Goal: Task Accomplishment & Management: Use online tool/utility

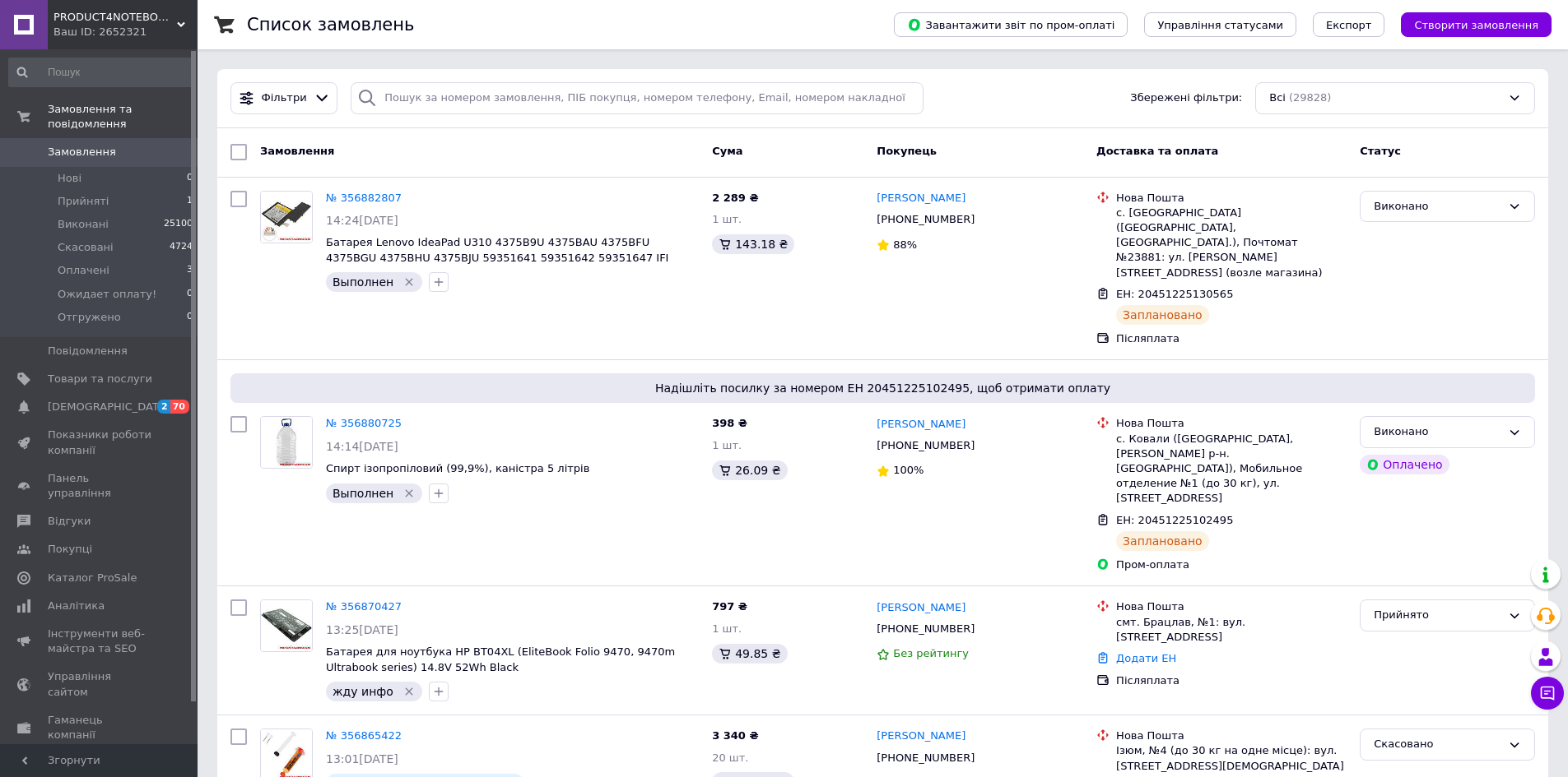
click at [67, 149] on link "Замовлення 0" at bounding box center [101, 152] width 202 height 28
click at [90, 514] on span "Відгуки" at bounding box center [99, 521] width 105 height 15
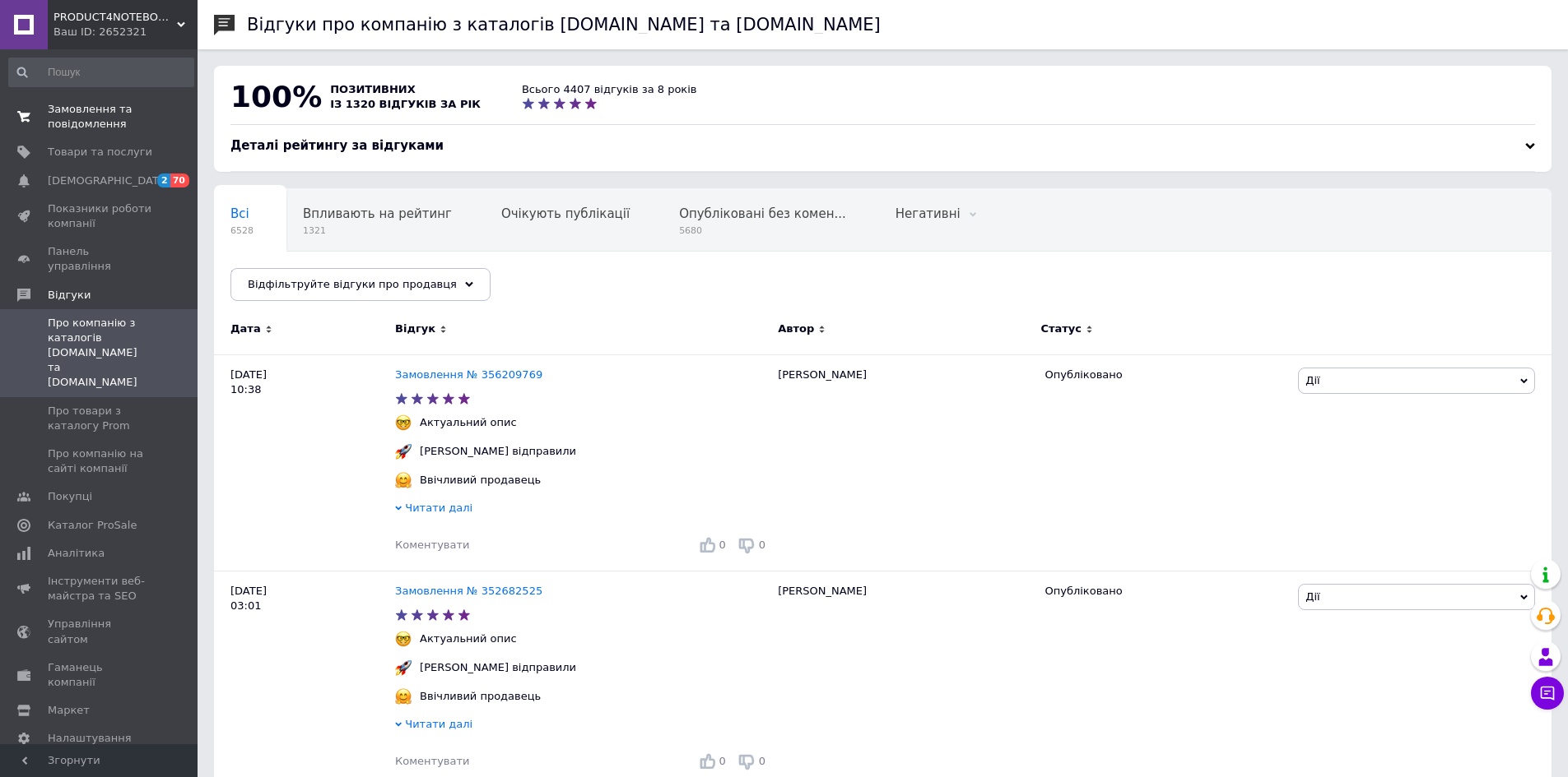
click at [54, 108] on span "Замовлення та повідомлення" at bounding box center [99, 117] width 105 height 30
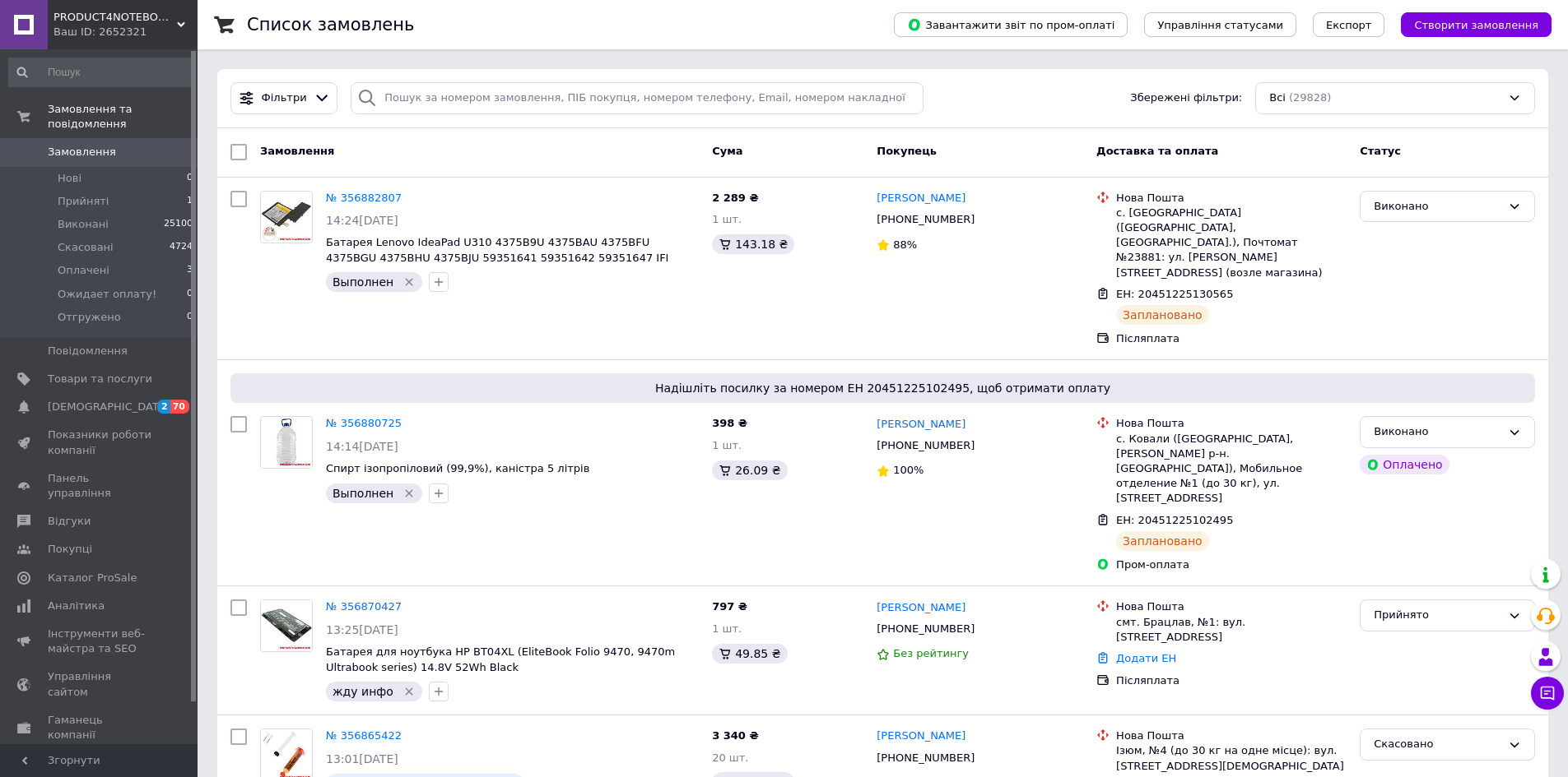
click at [70, 145] on span "Замовлення" at bounding box center [82, 152] width 69 height 15
click at [39, 514] on span at bounding box center [24, 521] width 48 height 15
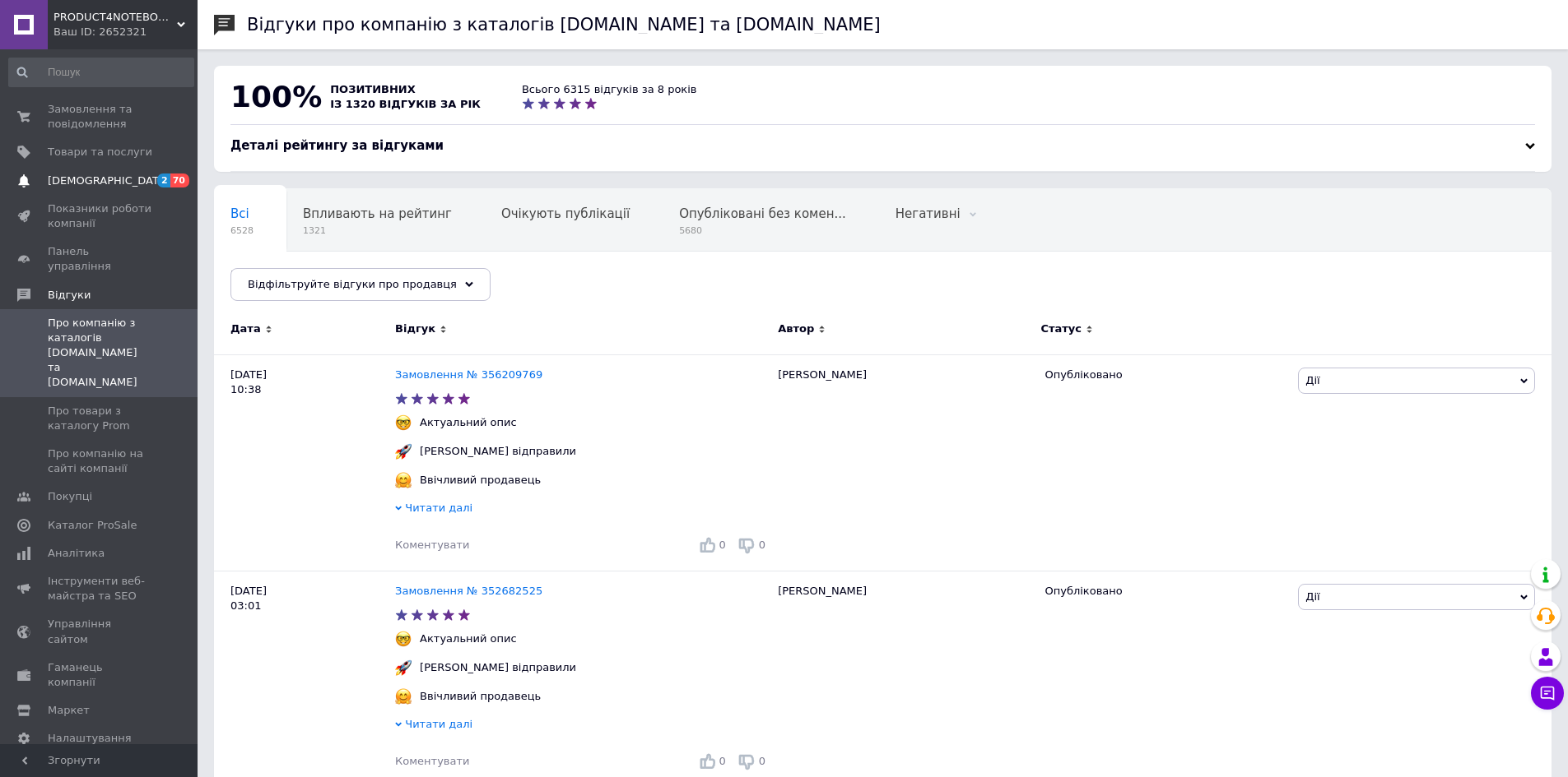
click at [131, 180] on span "[DEMOGRAPHIC_DATA]" at bounding box center [99, 180] width 105 height 15
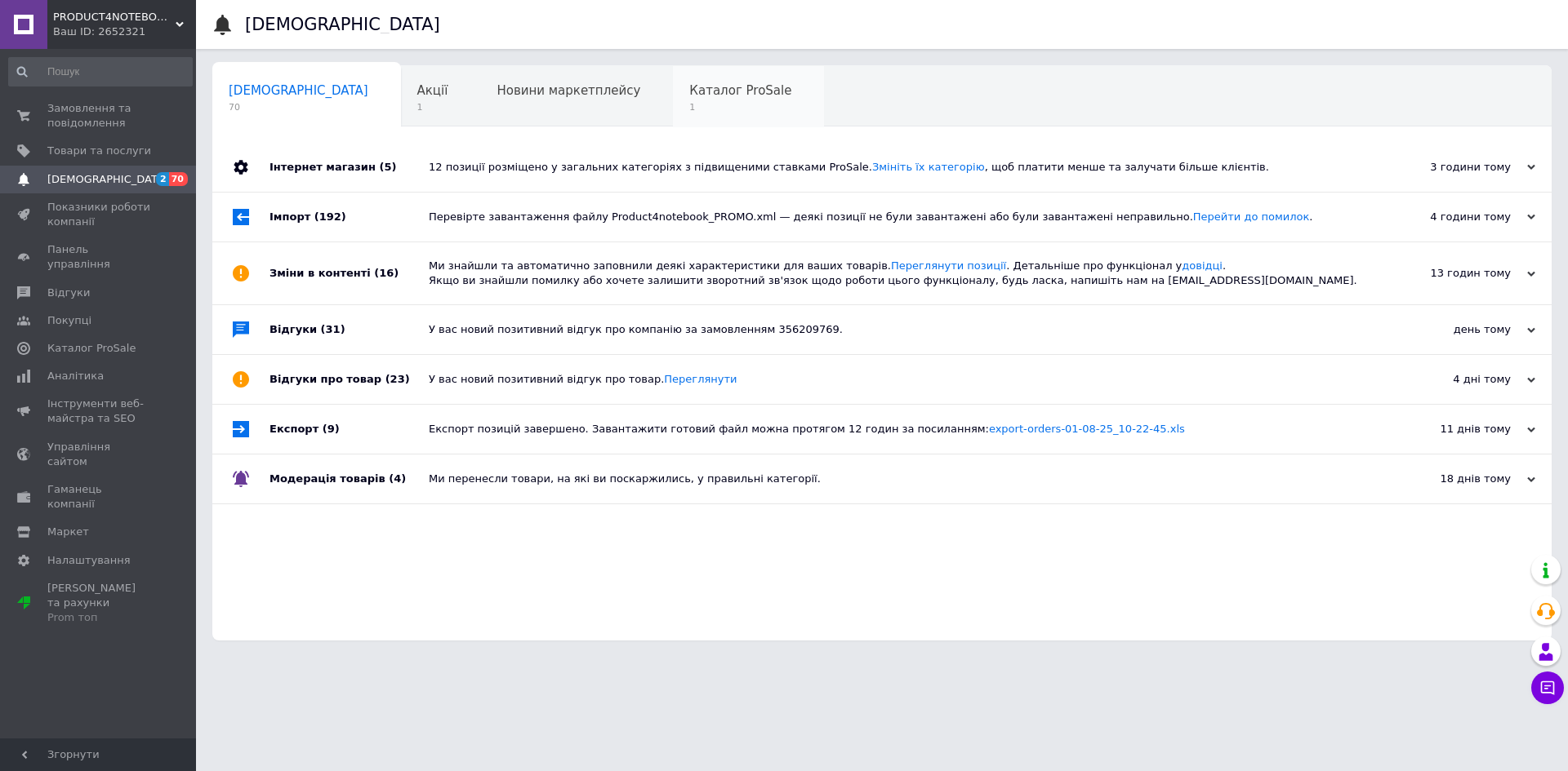
click at [673, 120] on div "Каталог ProSale 1" at bounding box center [748, 97] width 151 height 62
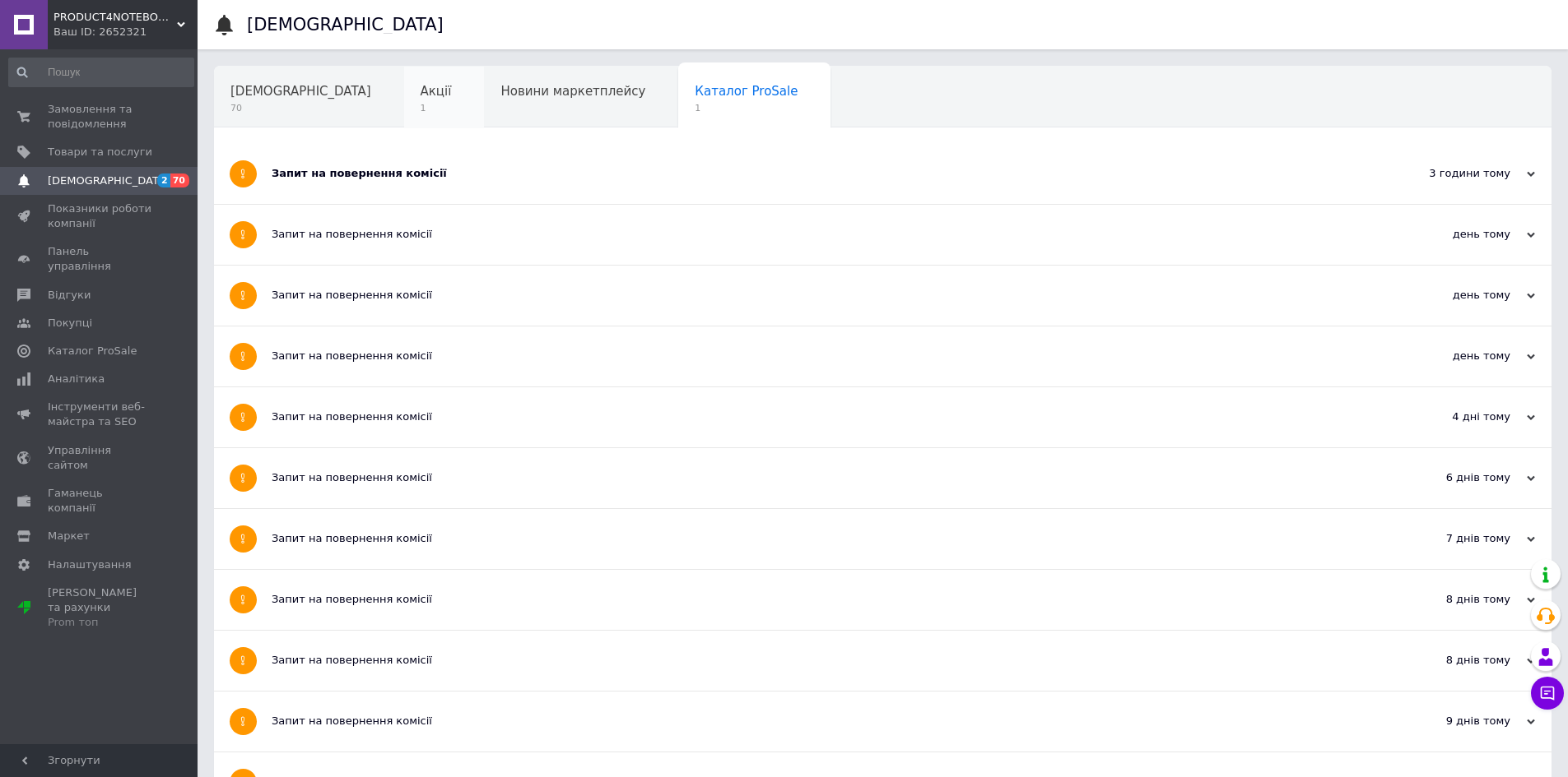
click at [404, 100] on div "Акції 1" at bounding box center [445, 98] width 81 height 62
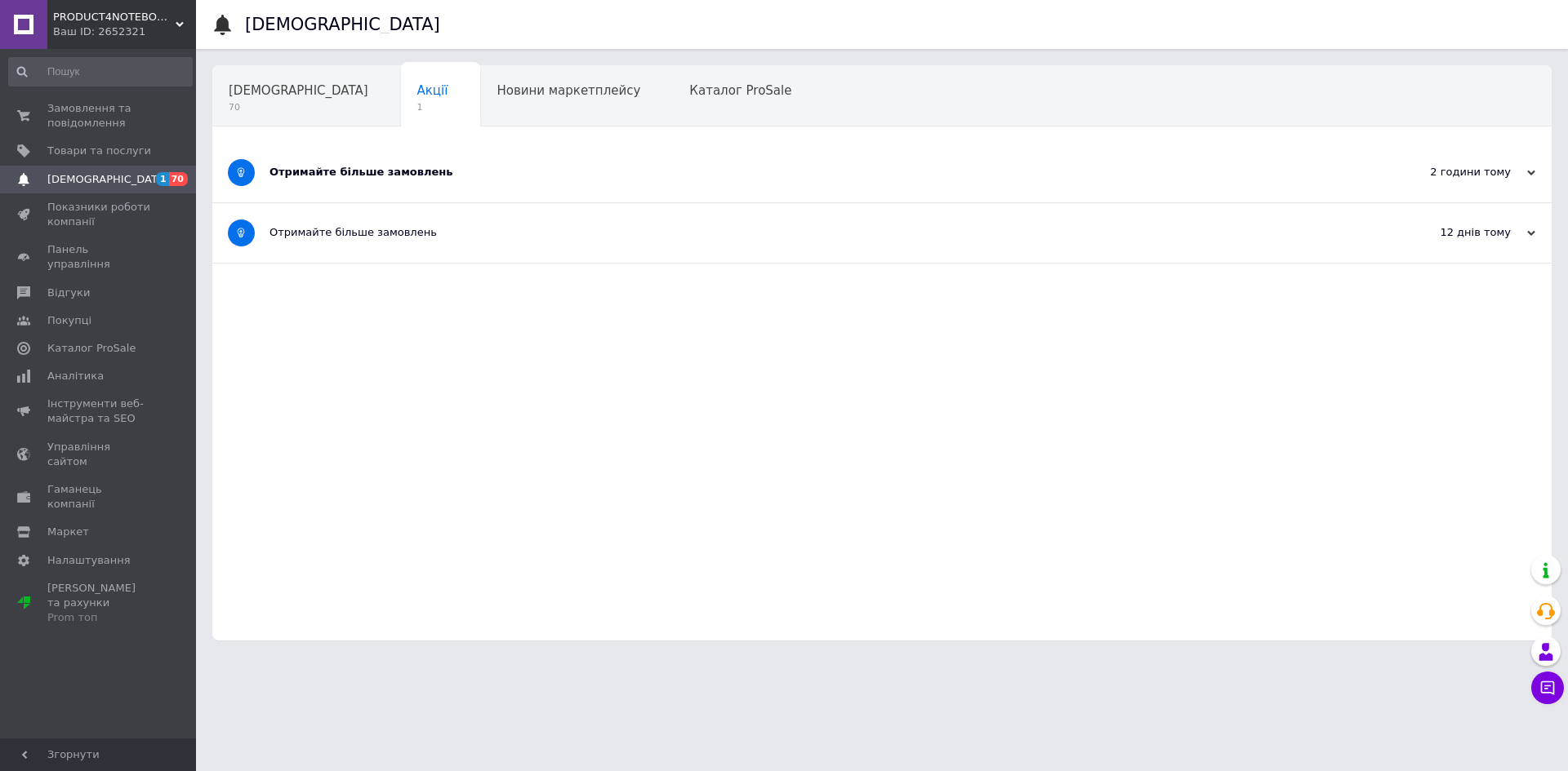
click at [319, 181] on div "Отримайте більше замовлень" at bounding box center [820, 173] width 1102 height 59
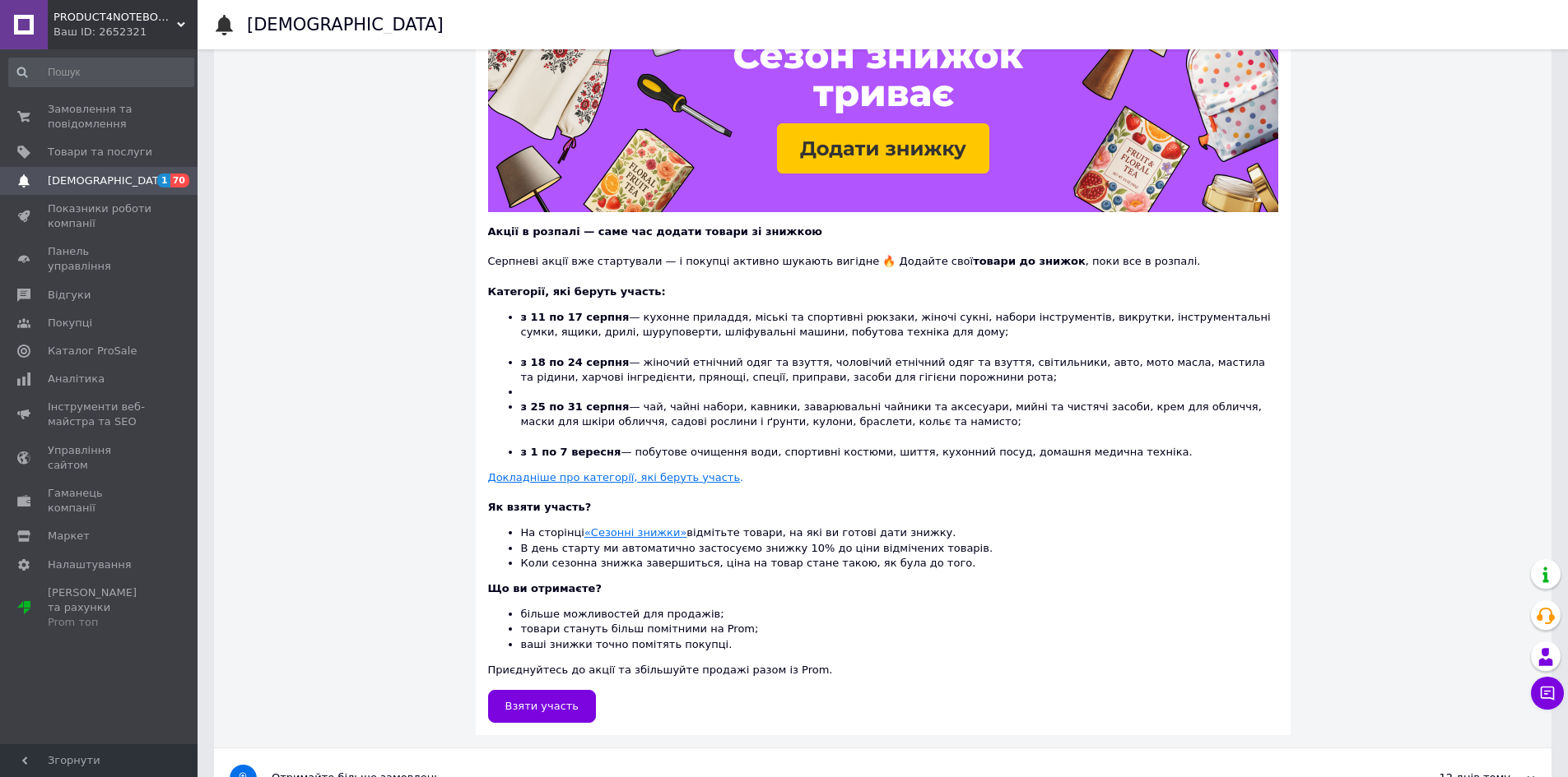
scroll to position [271, 0]
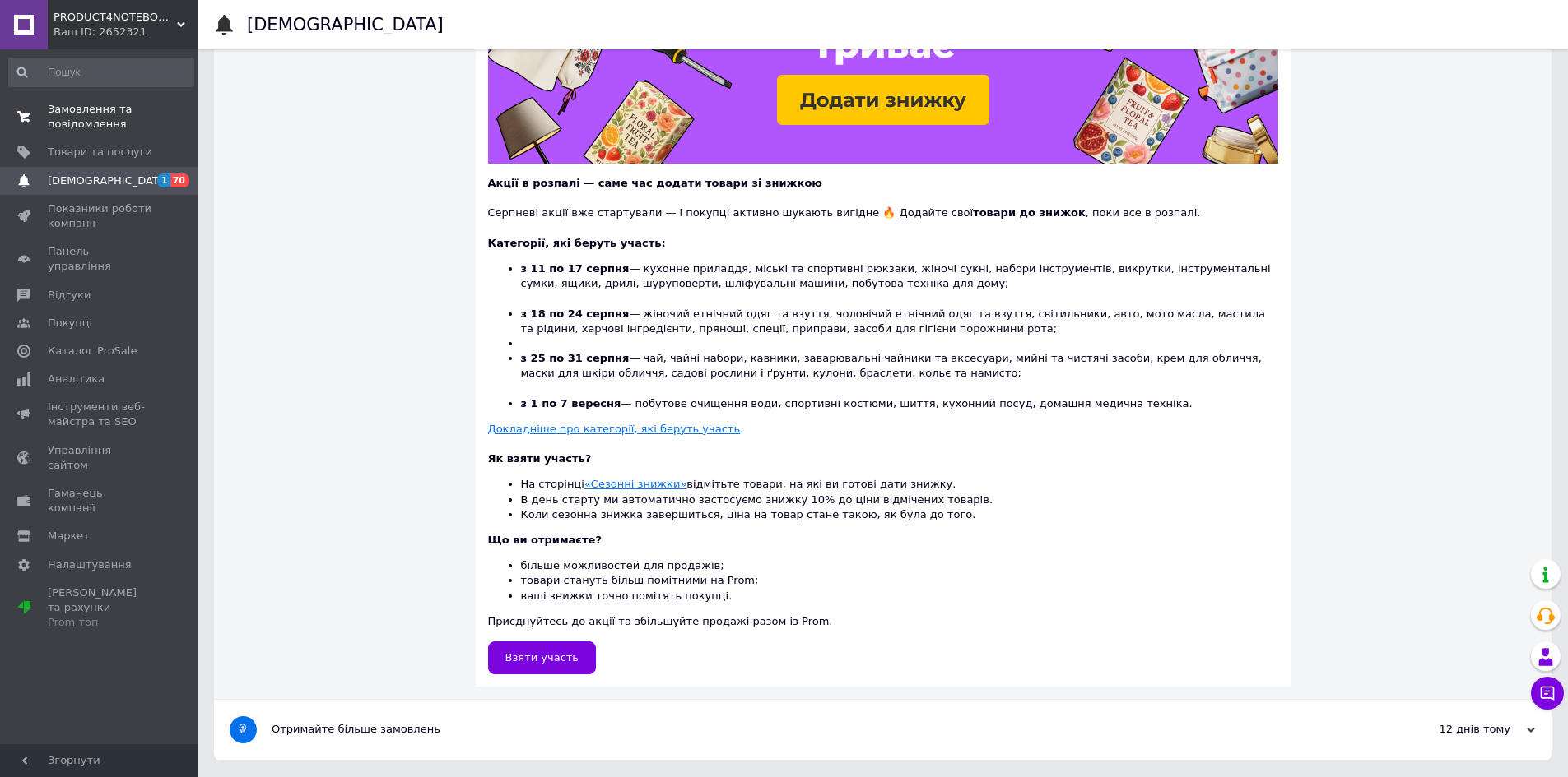
click at [100, 118] on span "Замовлення та повідомлення" at bounding box center [99, 117] width 105 height 30
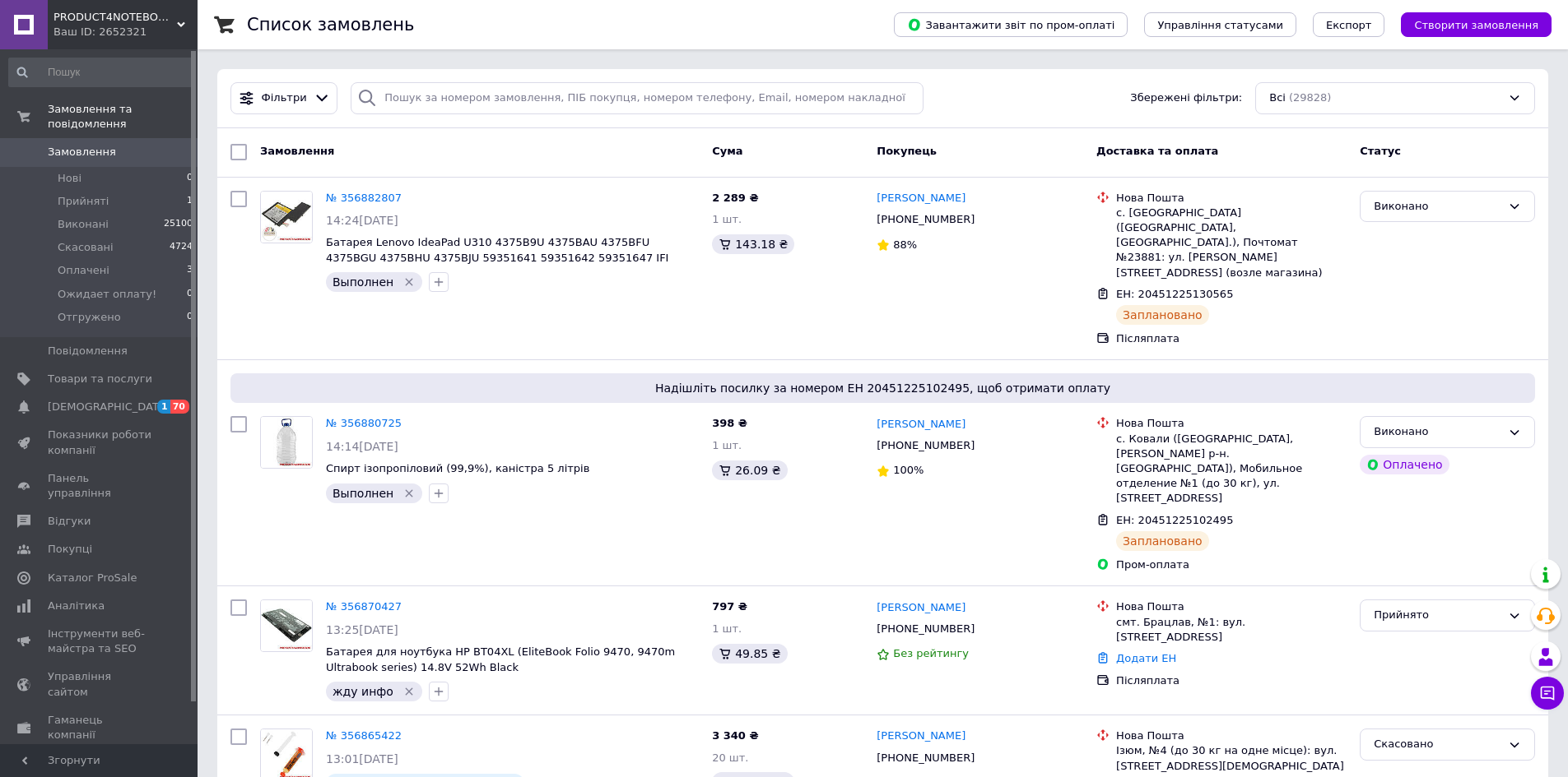
click at [90, 145] on span "Замовлення" at bounding box center [82, 152] width 69 height 15
click at [75, 145] on span "Замовлення" at bounding box center [82, 152] width 69 height 15
click at [107, 138] on link "Замовлення 0" at bounding box center [101, 152] width 202 height 28
click at [61, 571] on span "Каталог ProSale" at bounding box center [92, 578] width 89 height 15
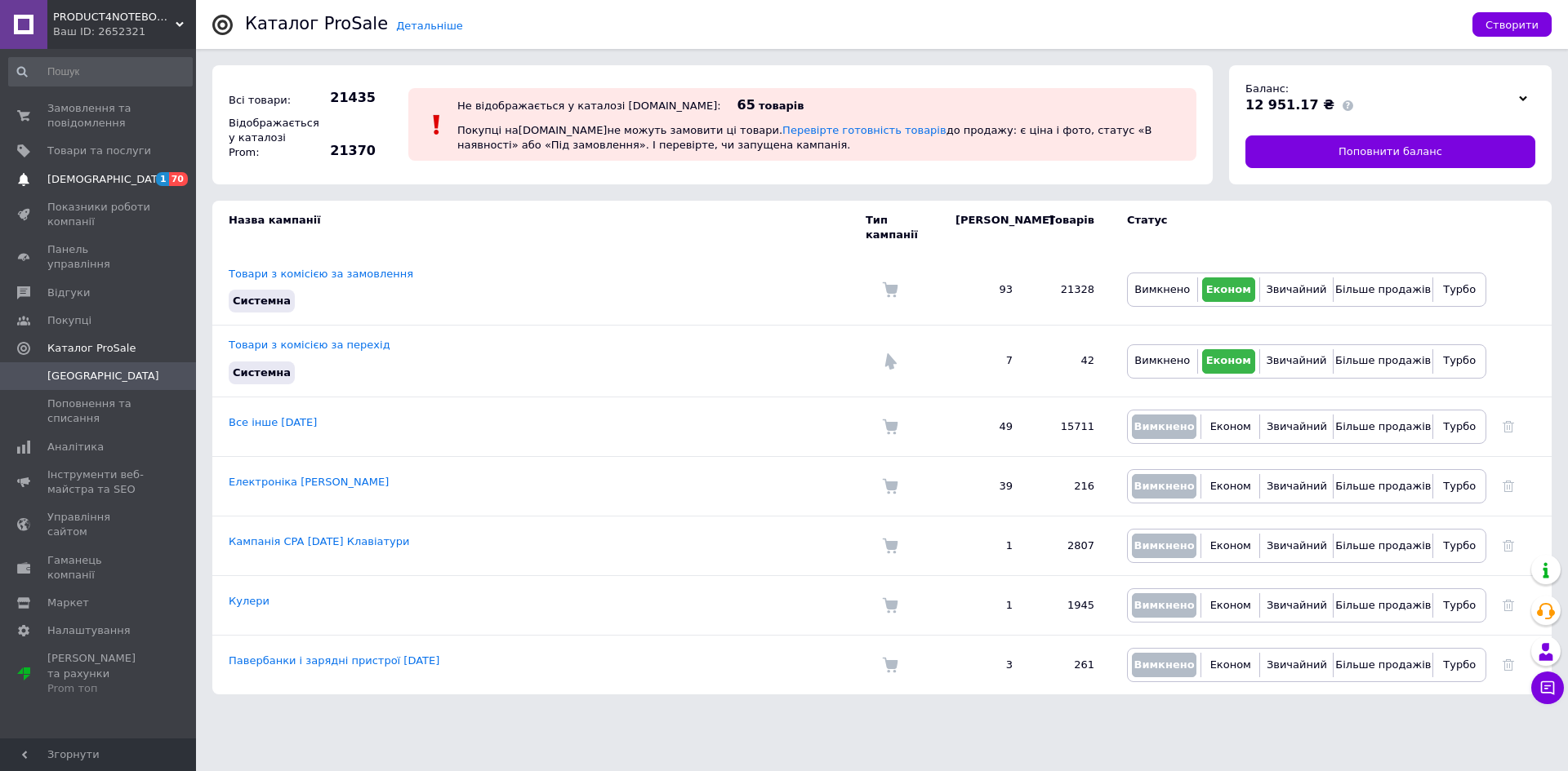
click at [120, 178] on span "[DEMOGRAPHIC_DATA]" at bounding box center [99, 179] width 104 height 15
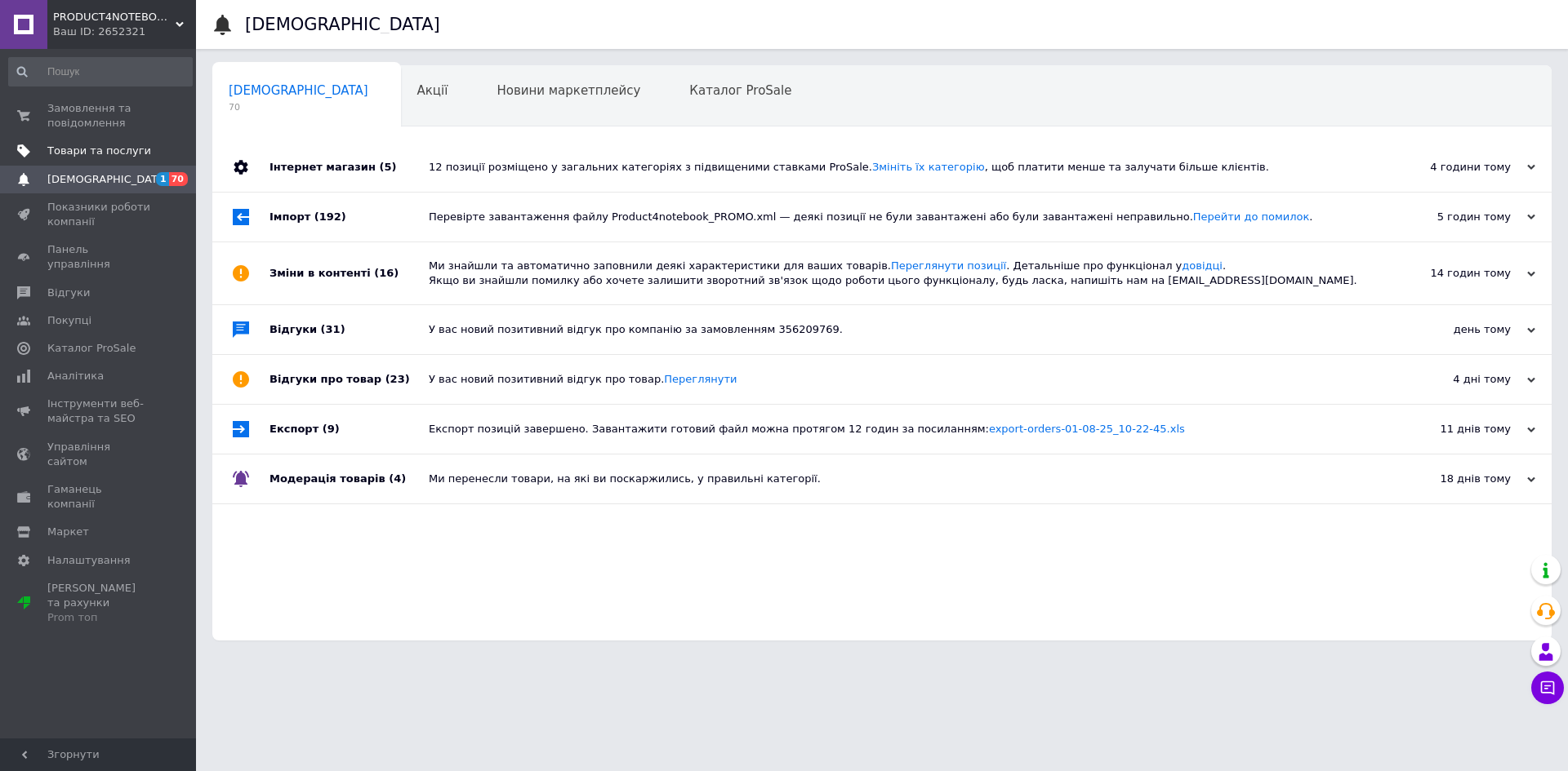
click at [98, 144] on span "Товари та послуги" at bounding box center [99, 151] width 104 height 15
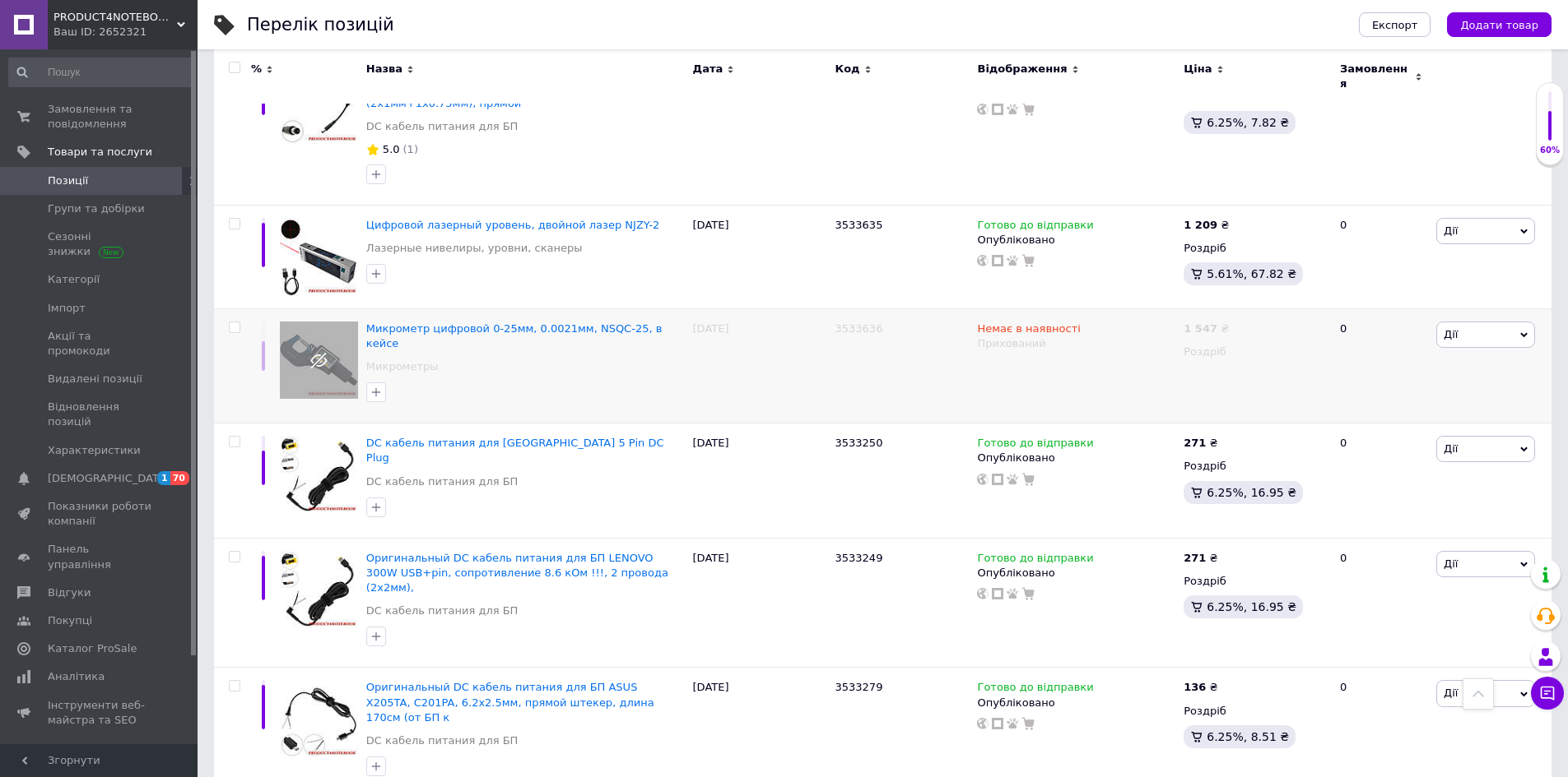
scroll to position [8225, 0]
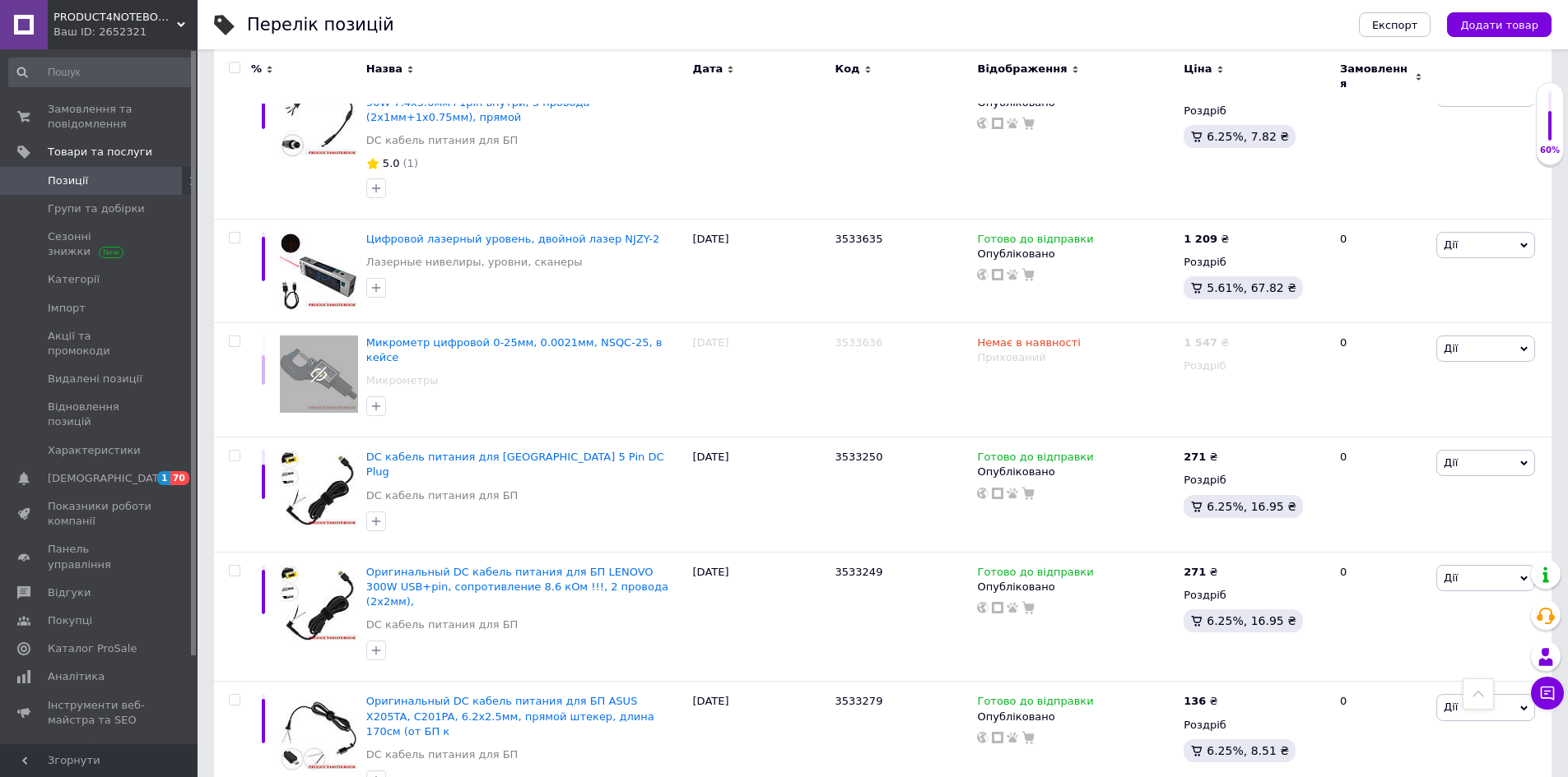
click at [56, 189] on link "Позиції" at bounding box center [101, 181] width 202 height 28
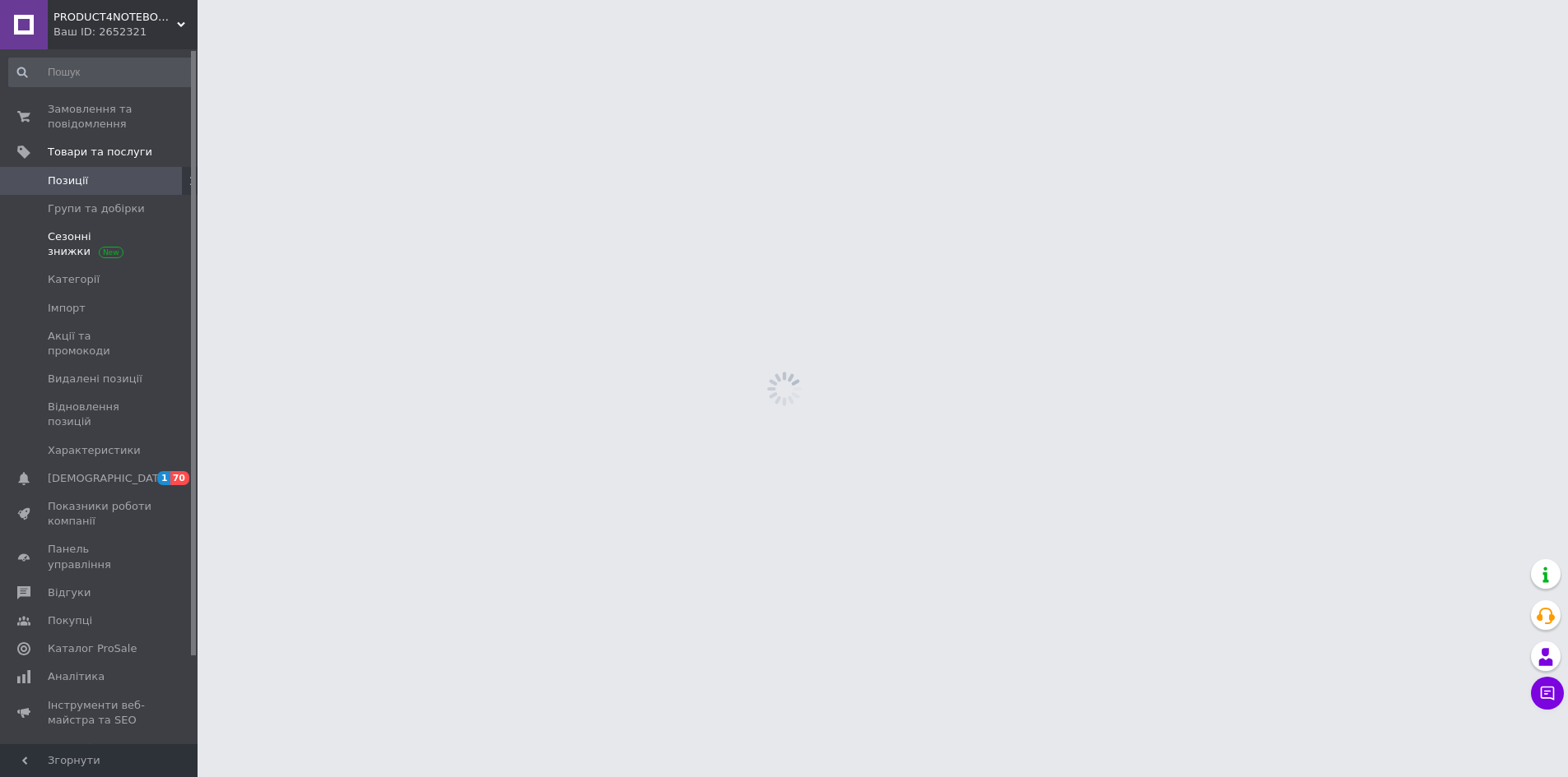
scroll to position [0, 0]
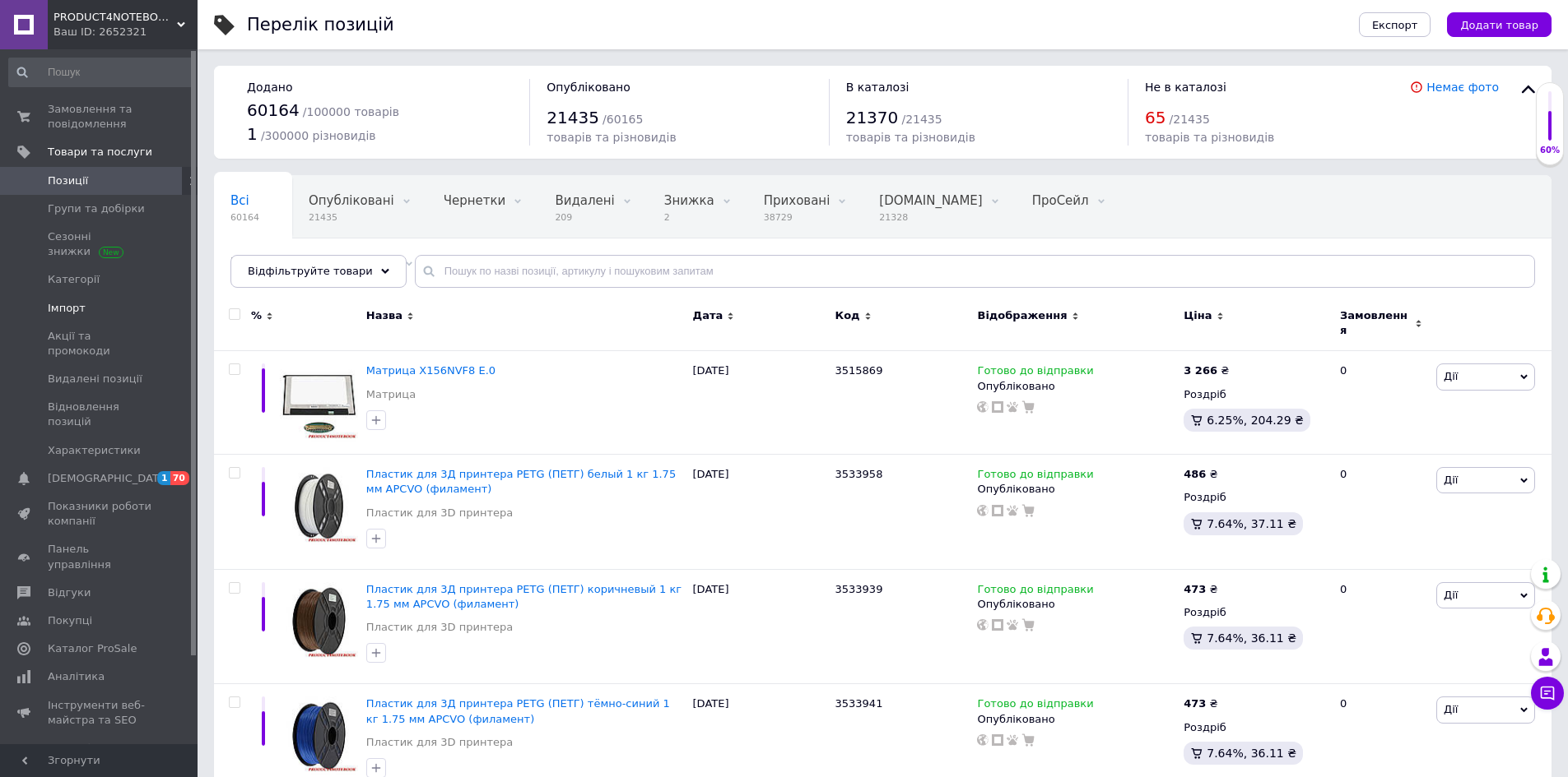
click at [86, 308] on span "Імпорт" at bounding box center [99, 308] width 105 height 15
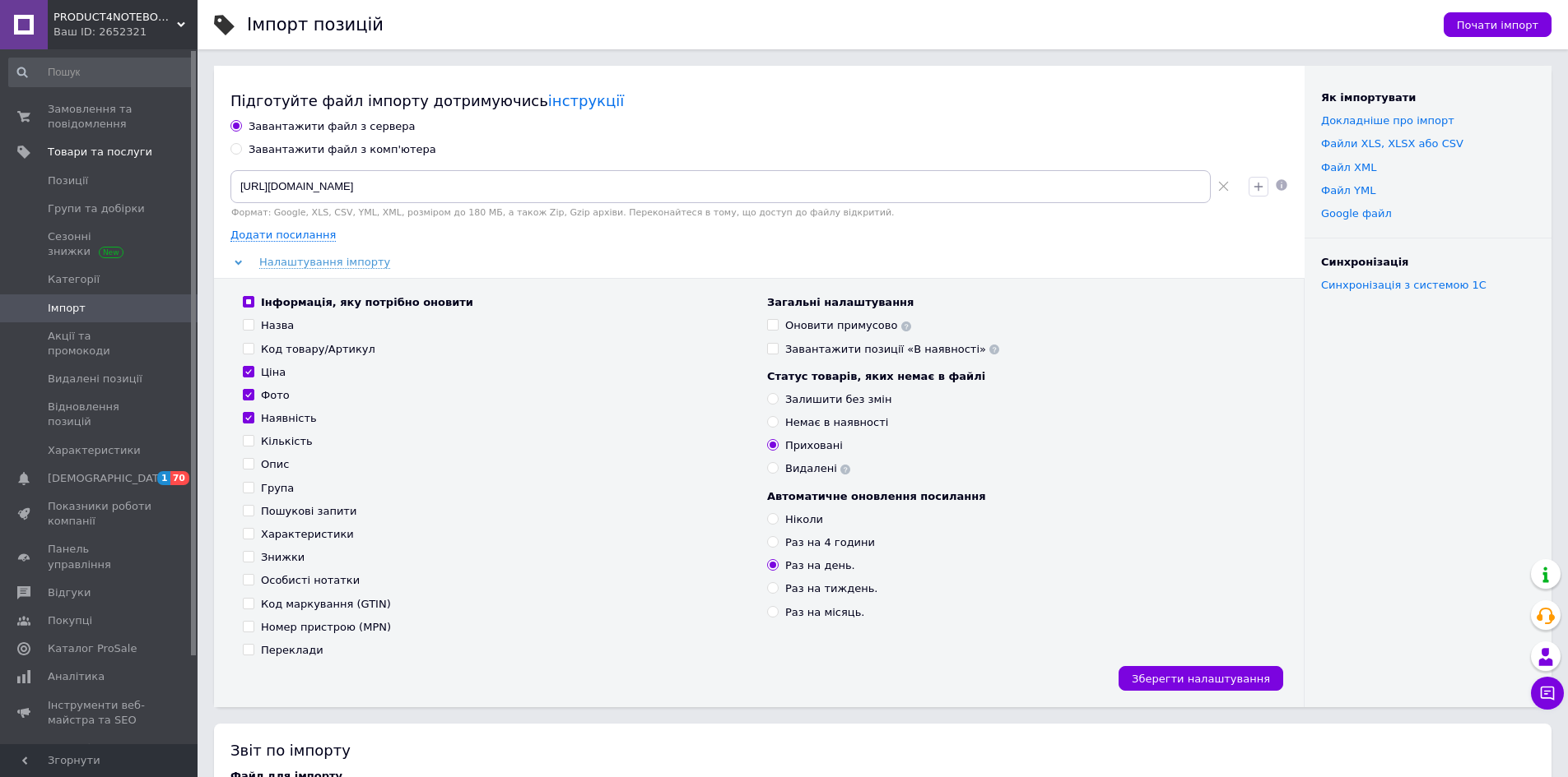
click at [254, 327] on label "Назва" at bounding box center [269, 326] width 51 height 15
click at [254, 327] on input "Назва" at bounding box center [248, 325] width 11 height 11
checkbox input "true"
click at [1191, 684] on span "Зберегти налаштування" at bounding box center [1200, 679] width 138 height 12
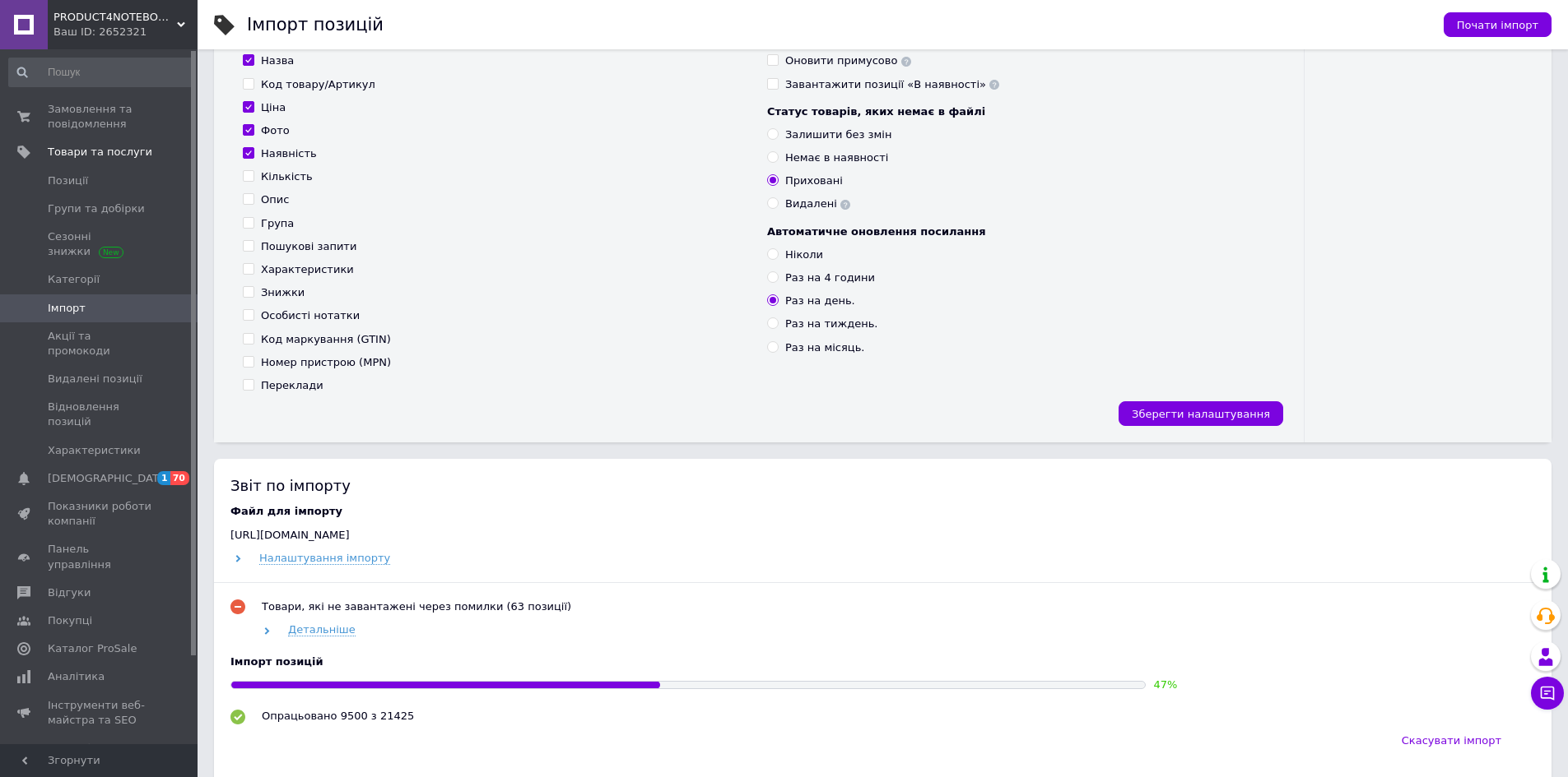
scroll to position [494, 0]
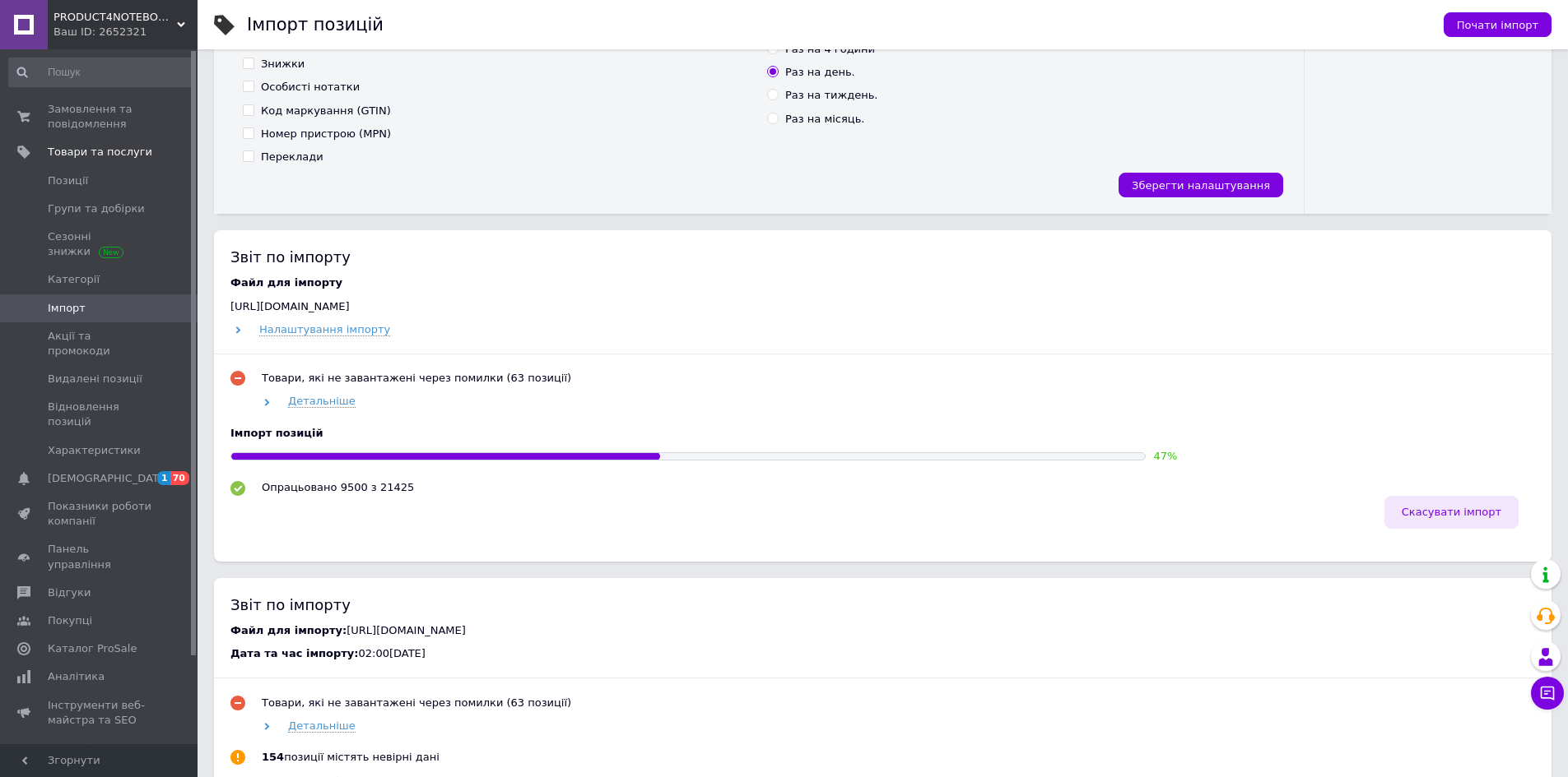
click at [1488, 518] on span "Скасувати імпорт" at bounding box center [1451, 512] width 99 height 12
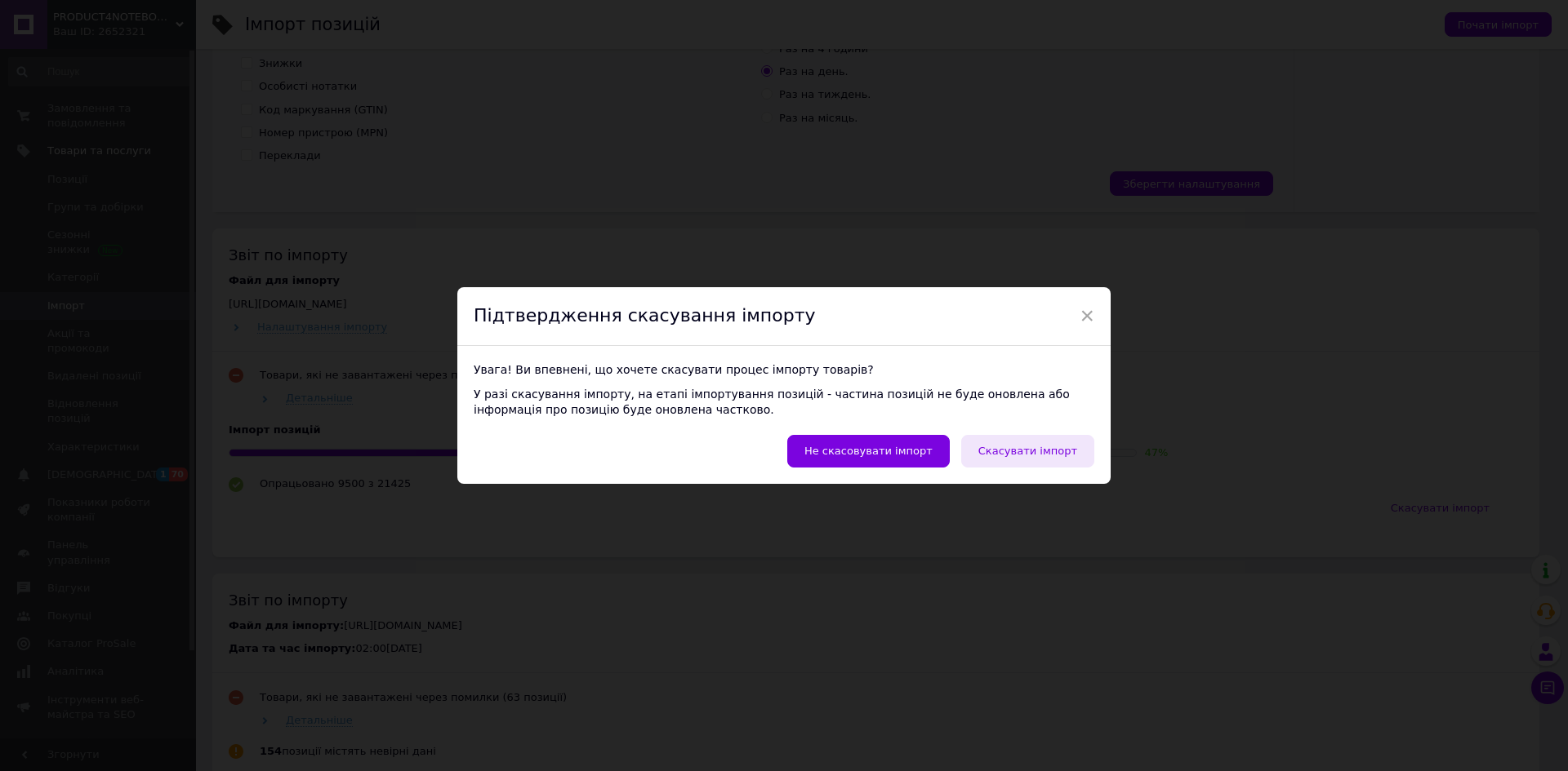
click at [1059, 459] on button "Скасувати імпорт" at bounding box center [1027, 451] width 133 height 32
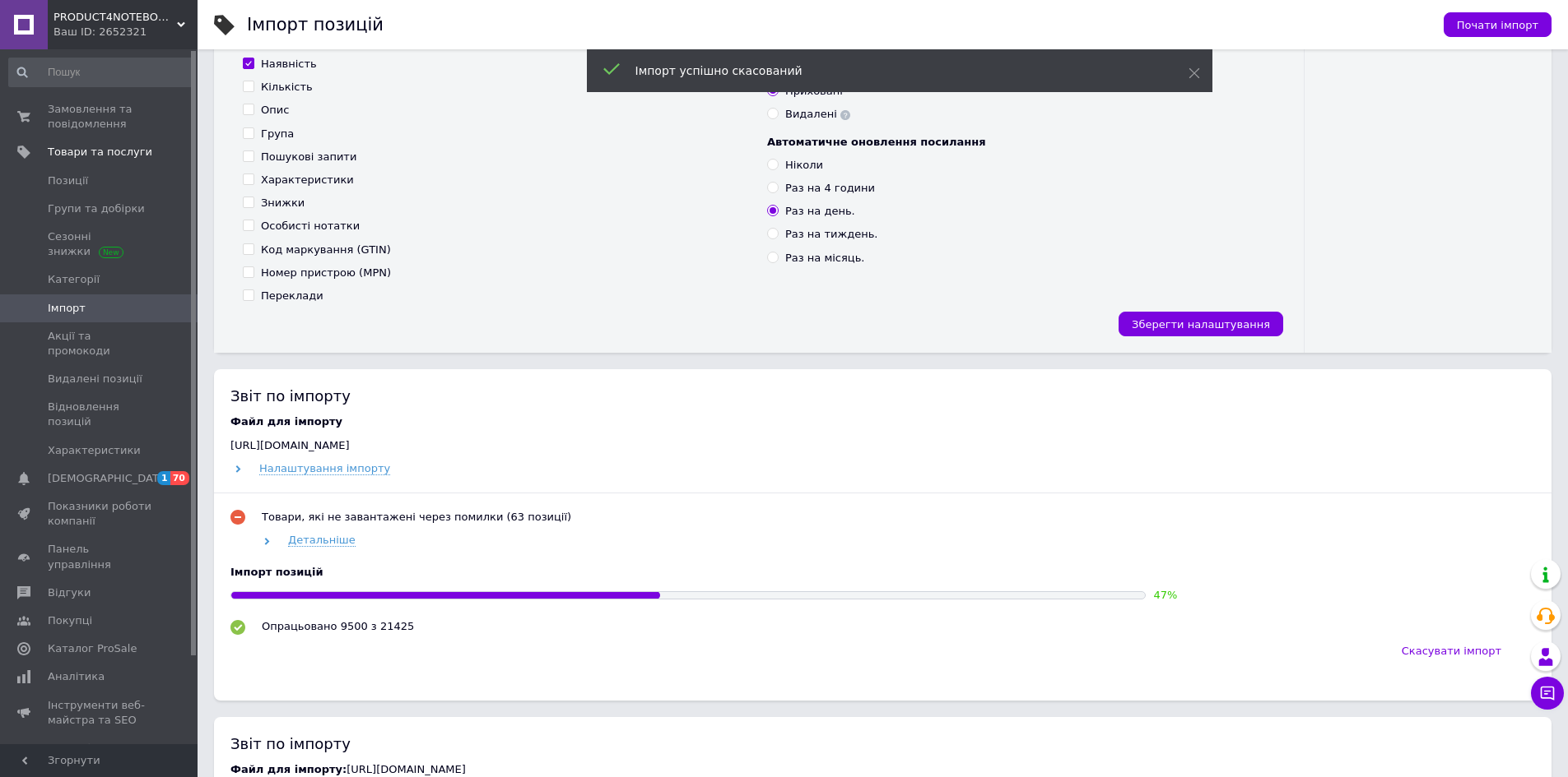
scroll to position [82, 0]
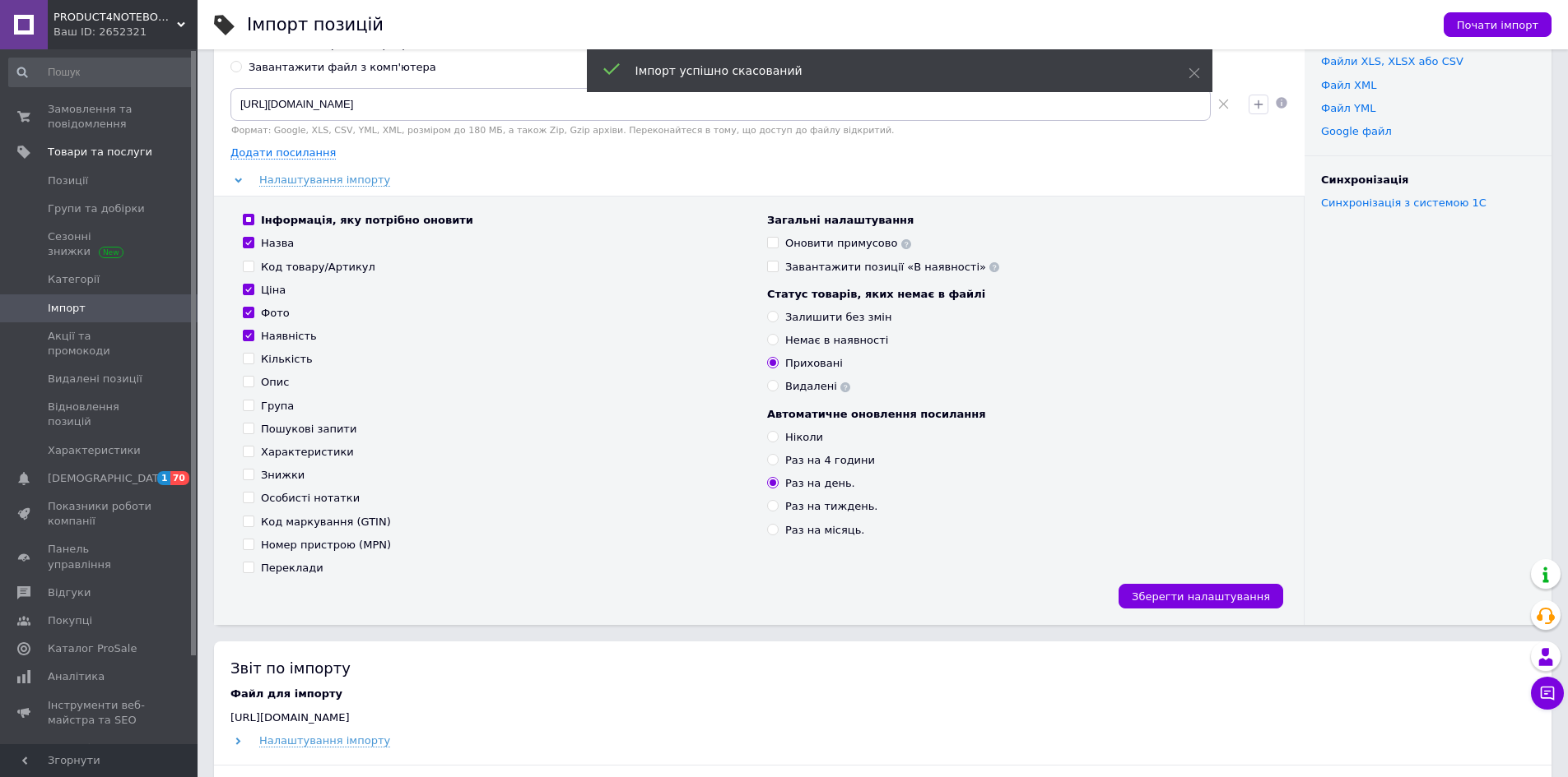
click at [804, 240] on div "Оновити примусово" at bounding box center [848, 243] width 126 height 15
click at [777, 240] on input "Оновити примусово" at bounding box center [772, 242] width 11 height 11
checkbox input "true"
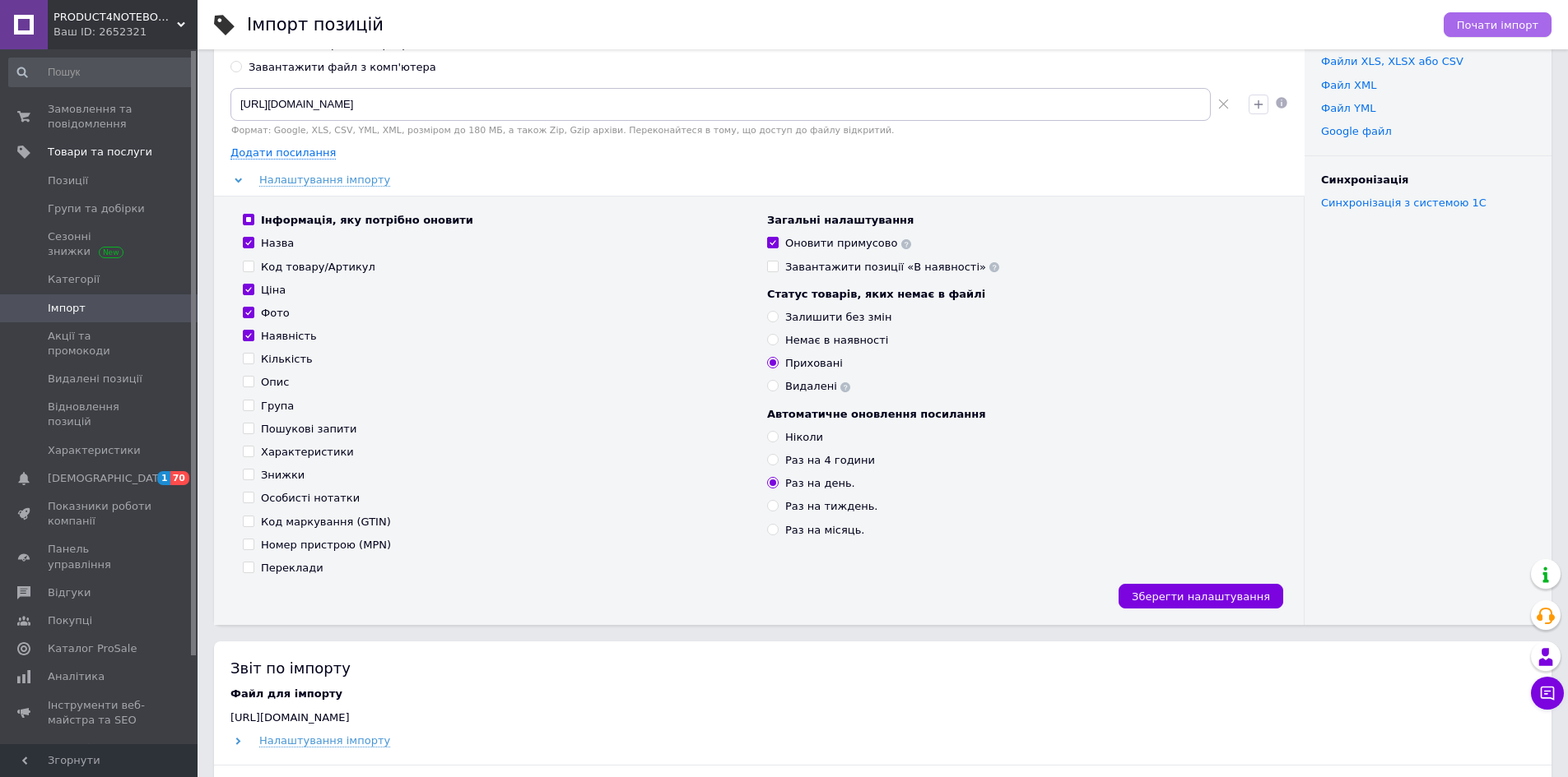
click at [1485, 26] on span "Почати імпорт" at bounding box center [1497, 25] width 82 height 12
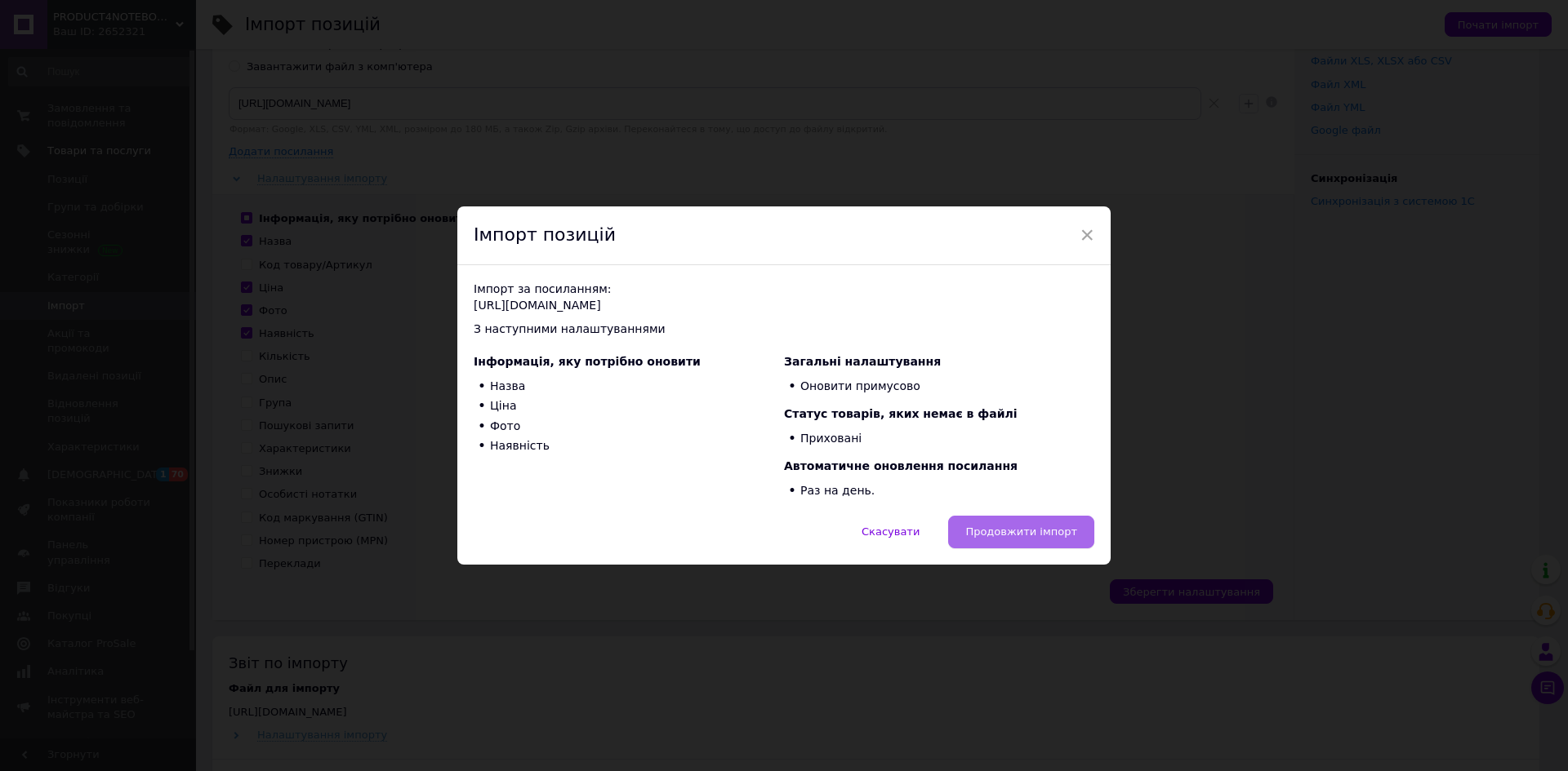
click at [1029, 523] on button "Продовжити імпорт" at bounding box center [1020, 532] width 146 height 32
